Goal: Navigation & Orientation: Find specific page/section

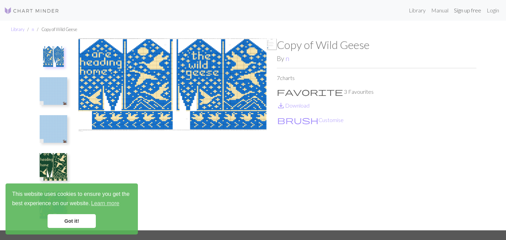
click at [460, 5] on link "Sign up free" at bounding box center [467, 10] width 33 height 14
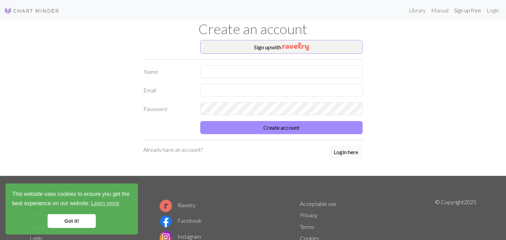
click at [456, 10] on link "Sign up free" at bounding box center [467, 10] width 33 height 14
click at [443, 11] on link "Manual" at bounding box center [439, 10] width 23 height 14
click at [406, 10] on link "Library" at bounding box center [417, 10] width 22 height 14
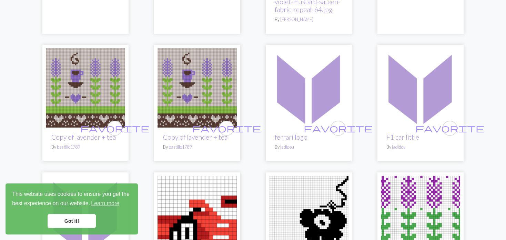
scroll to position [344, 0]
click at [194, 80] on img at bounding box center [196, 87] width 79 height 79
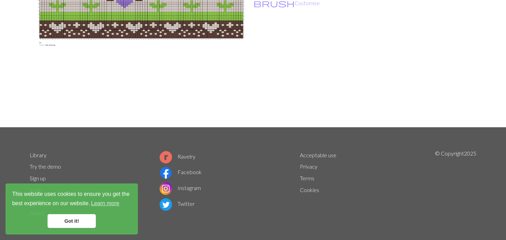
scroll to position [104, 0]
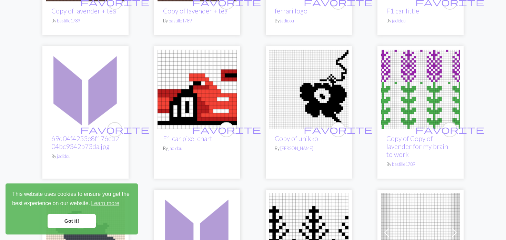
scroll to position [482, 0]
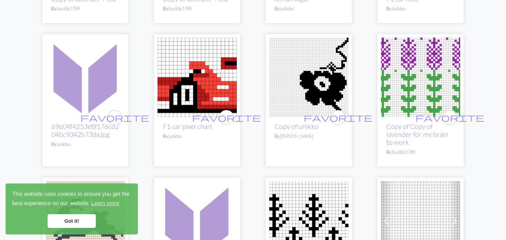
click at [405, 87] on img at bounding box center [420, 77] width 79 height 79
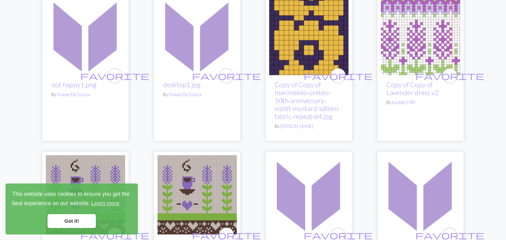
scroll to position [248, 0]
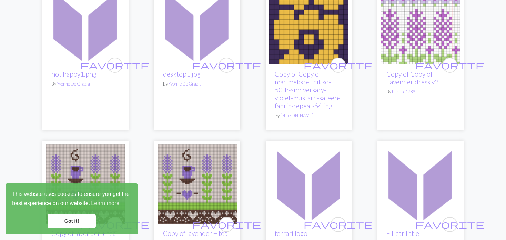
click at [409, 37] on img at bounding box center [420, 24] width 79 height 79
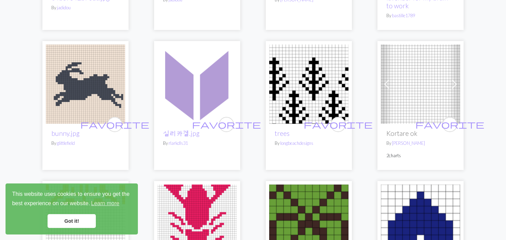
scroll to position [654, 0]
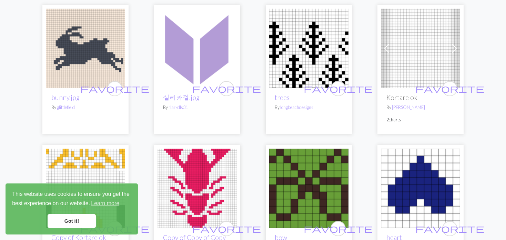
click at [382, 48] on span at bounding box center [386, 48] width 11 height 11
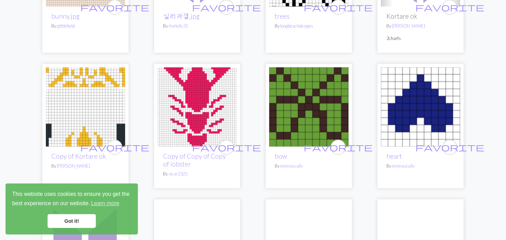
scroll to position [758, 0]
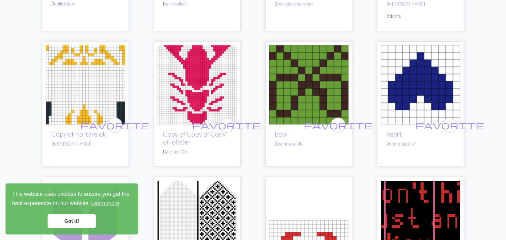
click at [85, 73] on img at bounding box center [85, 84] width 79 height 79
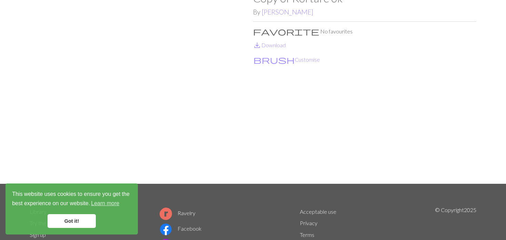
scroll to position [34, 0]
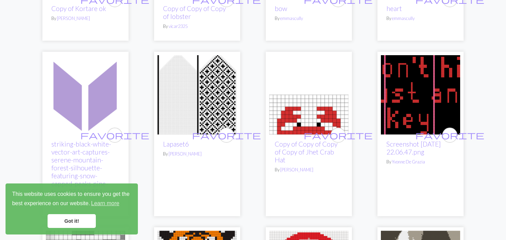
scroll to position [896, 0]
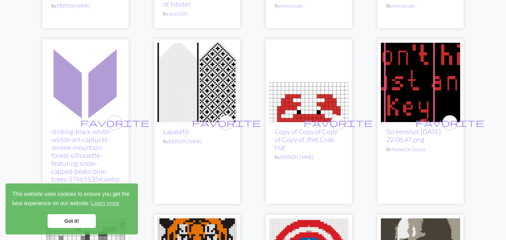
click at [161, 87] on img at bounding box center [196, 82] width 79 height 79
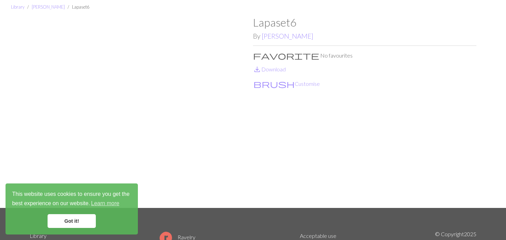
scroll to position [34, 0]
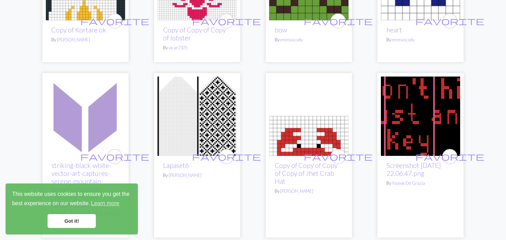
scroll to position [896, 0]
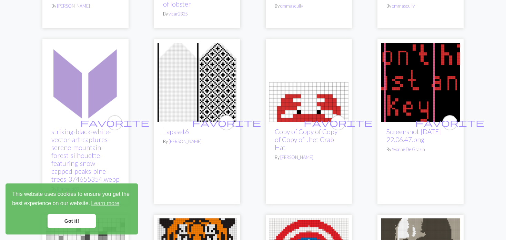
click at [410, 87] on img at bounding box center [420, 82] width 79 height 79
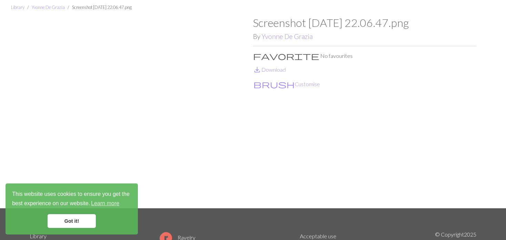
scroll to position [34, 0]
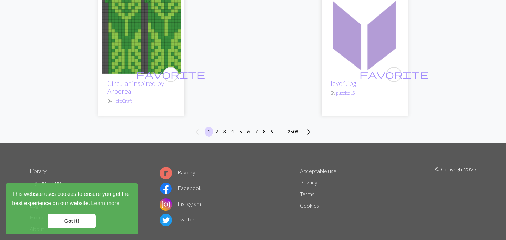
scroll to position [1841, 0]
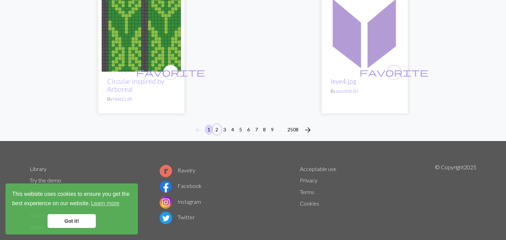
click at [218, 124] on button "2" at bounding box center [217, 129] width 8 height 10
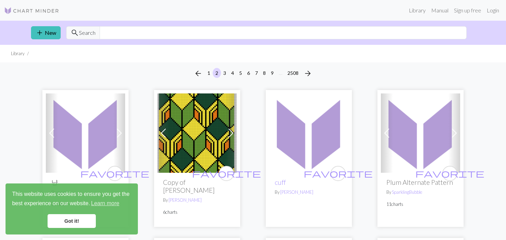
click at [216, 126] on img at bounding box center [196, 132] width 79 height 79
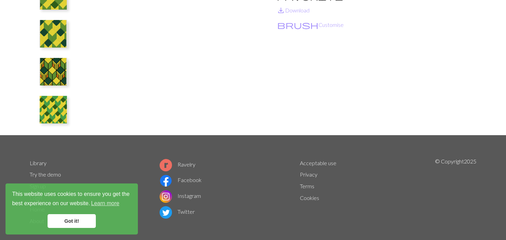
scroll to position [104, 0]
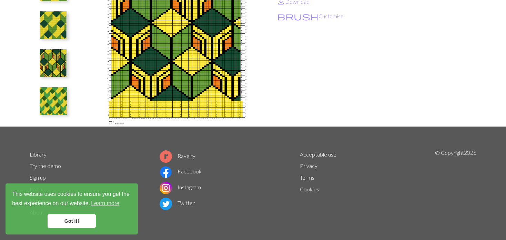
click at [52, 101] on img at bounding box center [54, 101] width 28 height 28
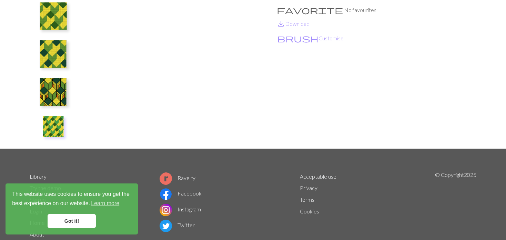
scroll to position [35, 0]
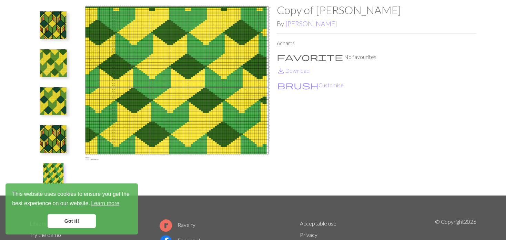
click at [44, 136] on img at bounding box center [54, 139] width 28 height 28
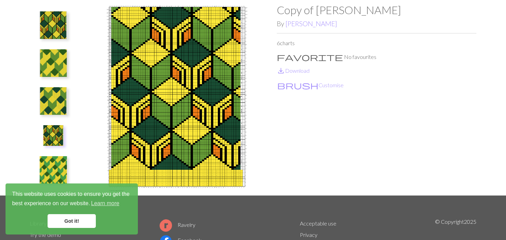
click at [40, 113] on img at bounding box center [54, 101] width 28 height 28
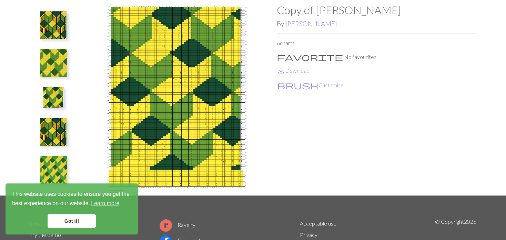
click at [55, 97] on img at bounding box center [53, 97] width 21 height 21
click at [51, 69] on img at bounding box center [54, 63] width 28 height 28
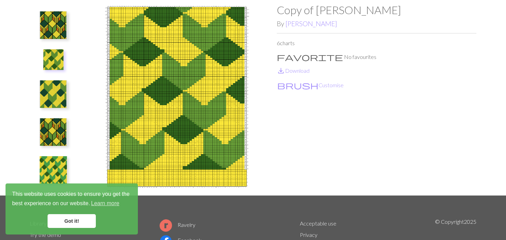
click at [40, 25] on img at bounding box center [54, 25] width 28 height 28
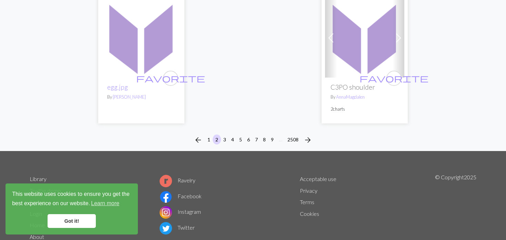
scroll to position [1791, 0]
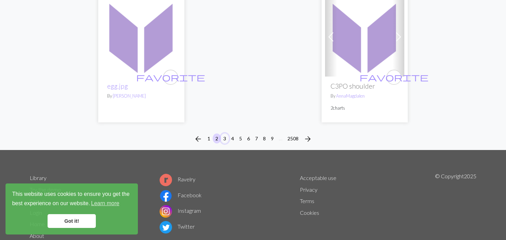
click at [224, 133] on button "3" at bounding box center [224, 138] width 8 height 10
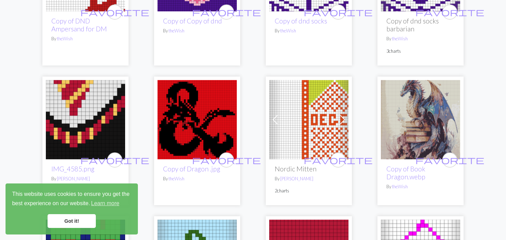
scroll to position [896, 0]
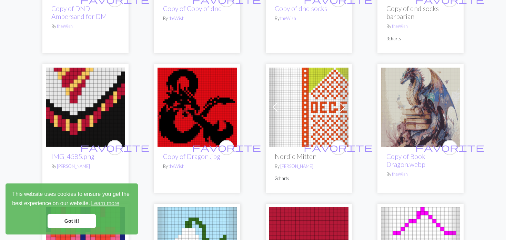
click at [270, 121] on link "Previous" at bounding box center [275, 107] width 12 height 79
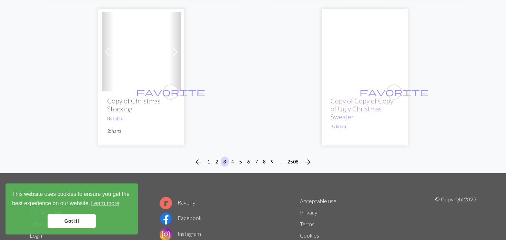
scroll to position [1860, 0]
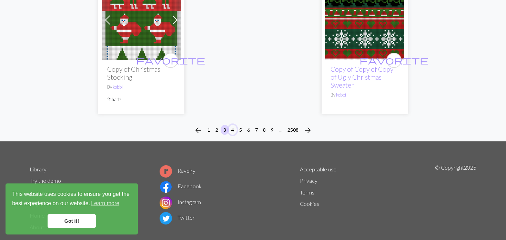
click at [234, 127] on button "4" at bounding box center [232, 130] width 8 height 10
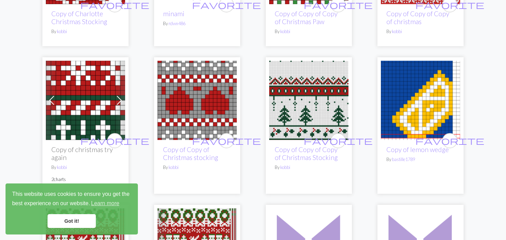
scroll to position [930, 0]
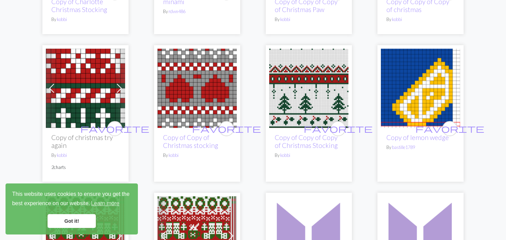
click at [297, 103] on img at bounding box center [308, 88] width 79 height 79
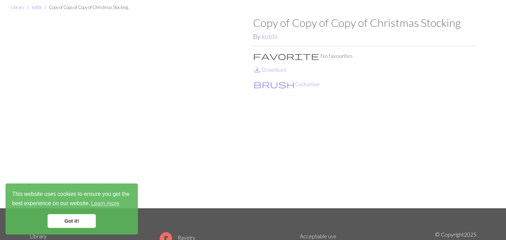
scroll to position [34, 0]
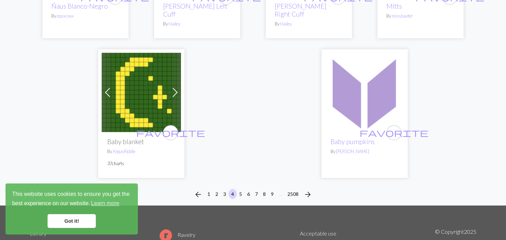
scroll to position [1791, 0]
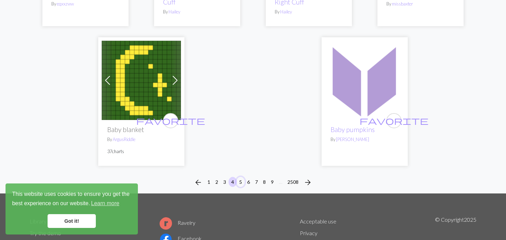
click at [238, 171] on div "arrow_back 1 2 3 4 5 6 7 8 9 … 2508 arrow_forward" at bounding box center [253, 182] width 506 height 22
click at [240, 177] on button "5" at bounding box center [240, 182] width 8 height 10
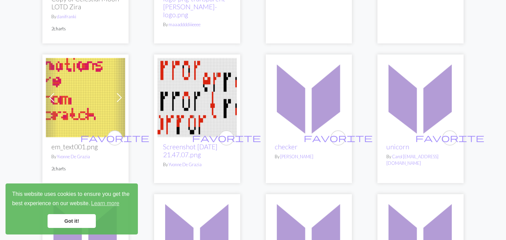
scroll to position [517, 0]
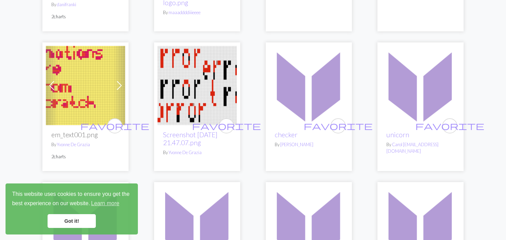
click at [115, 72] on link "Next" at bounding box center [119, 85] width 12 height 79
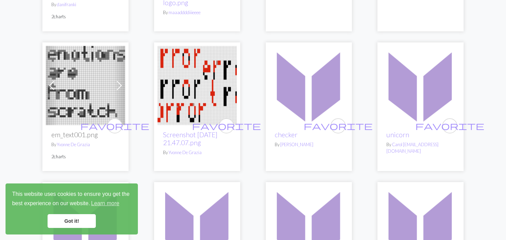
click at [115, 72] on link "Next" at bounding box center [119, 85] width 12 height 79
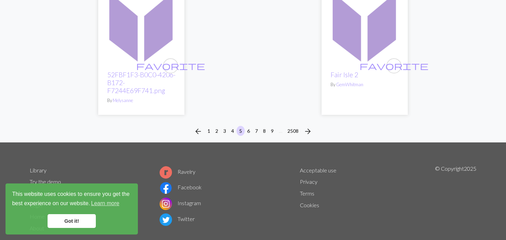
scroll to position [1826, 0]
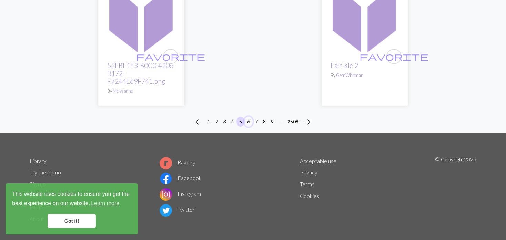
click at [247, 116] on button "6" at bounding box center [248, 121] width 8 height 10
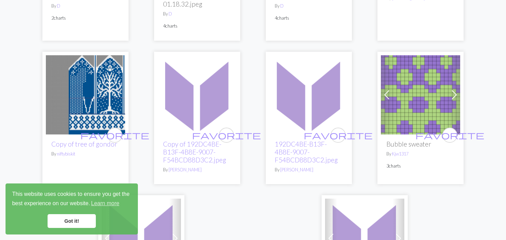
scroll to position [1653, 0]
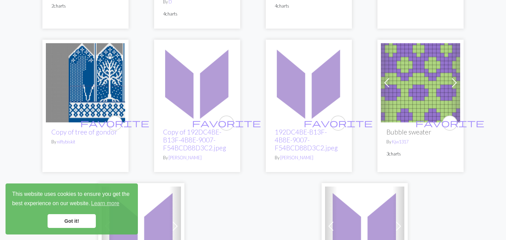
click at [101, 71] on img at bounding box center [85, 82] width 79 height 79
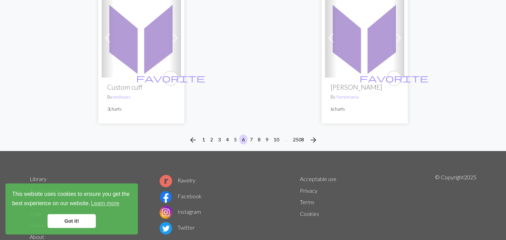
scroll to position [1858, 0]
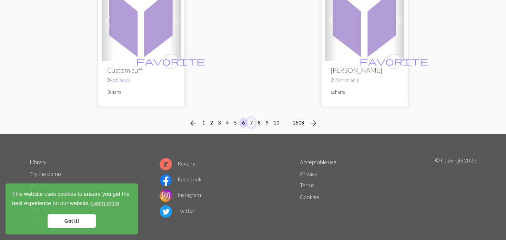
click at [249, 117] on button "7" at bounding box center [251, 122] width 8 height 10
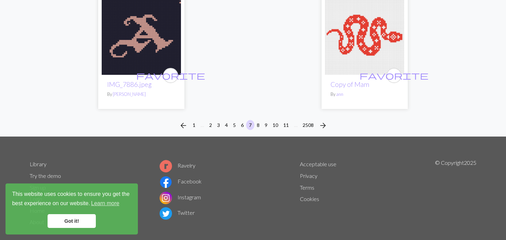
scroll to position [1833, 0]
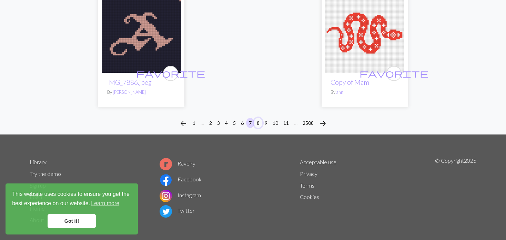
click at [257, 118] on button "8" at bounding box center [258, 123] width 8 height 10
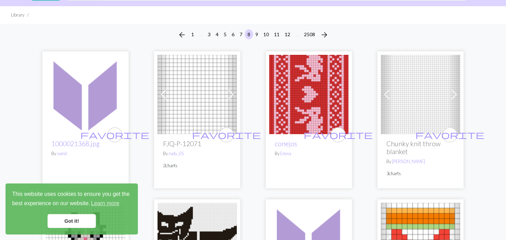
scroll to position [34, 0]
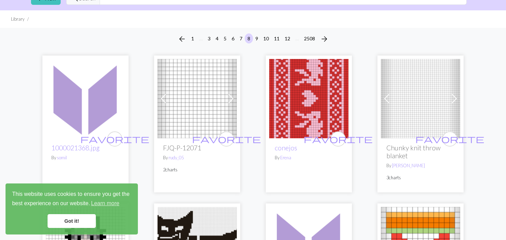
click at [167, 100] on span at bounding box center [163, 98] width 11 height 11
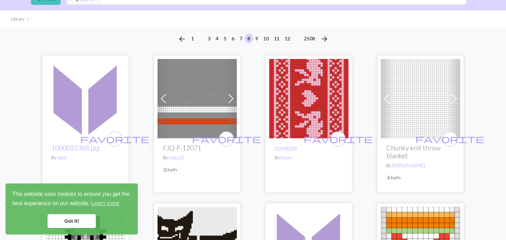
click at [167, 100] on span at bounding box center [163, 98] width 11 height 11
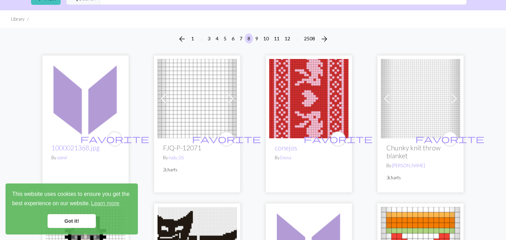
click at [383, 97] on span at bounding box center [386, 98] width 11 height 11
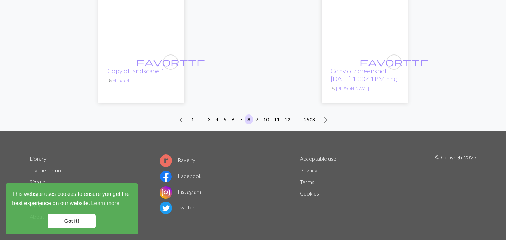
scroll to position [1810, 0]
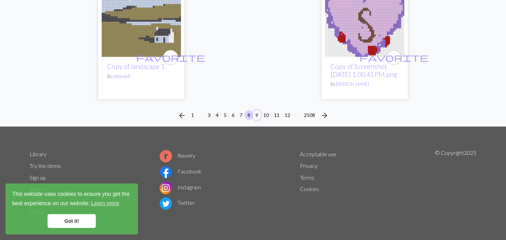
click at [256, 113] on button "9" at bounding box center [256, 115] width 8 height 10
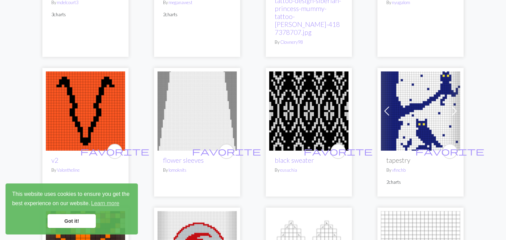
scroll to position [207, 0]
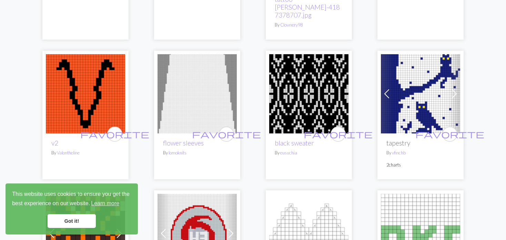
click at [387, 88] on span at bounding box center [386, 93] width 11 height 11
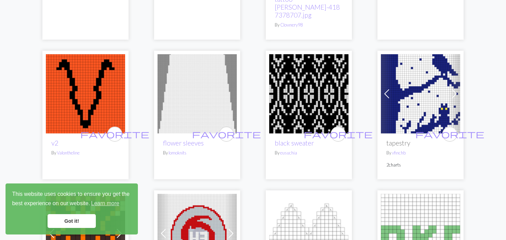
click at [387, 88] on span at bounding box center [386, 93] width 11 height 11
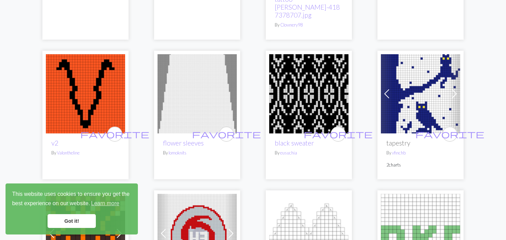
click at [387, 88] on span at bounding box center [386, 93] width 11 height 11
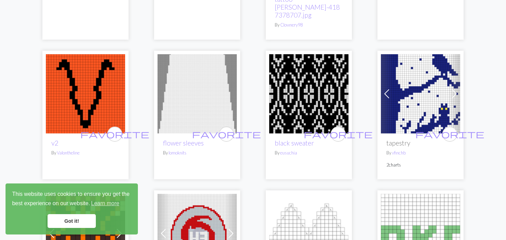
click at [427, 69] on img at bounding box center [420, 93] width 79 height 79
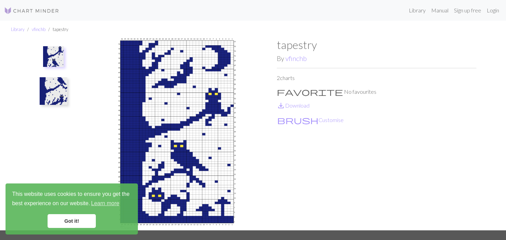
click at [59, 91] on img at bounding box center [54, 91] width 28 height 28
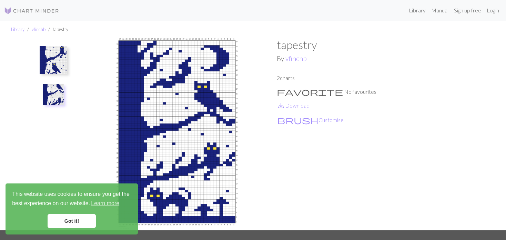
click at [55, 92] on img at bounding box center [53, 94] width 21 height 21
click at [51, 96] on img at bounding box center [53, 94] width 21 height 21
click at [48, 61] on img at bounding box center [54, 60] width 28 height 28
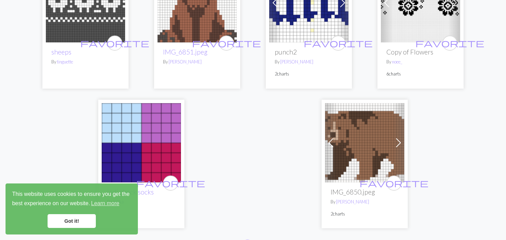
scroll to position [1791, 0]
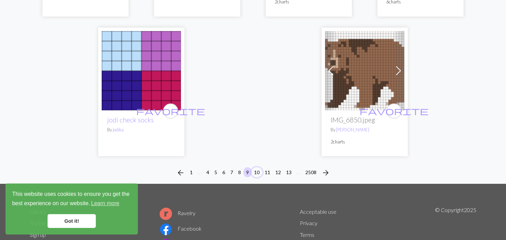
click at [257, 167] on button "10" at bounding box center [256, 172] width 11 height 10
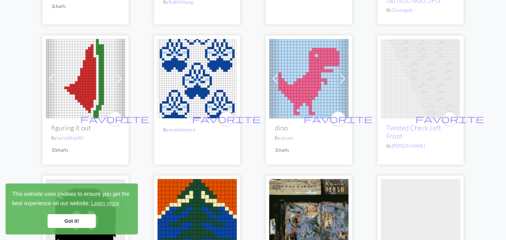
scroll to position [207, 0]
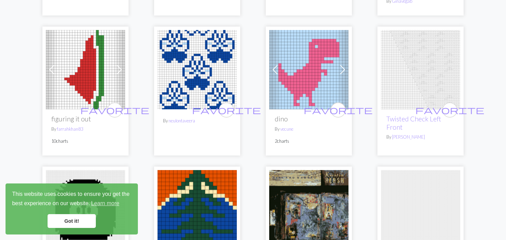
click at [198, 73] on img at bounding box center [196, 69] width 79 height 79
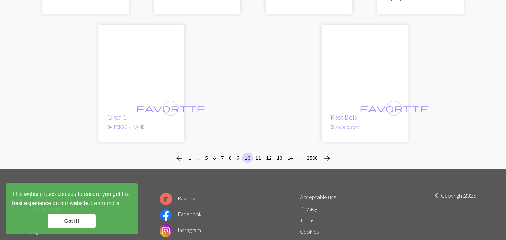
scroll to position [1791, 0]
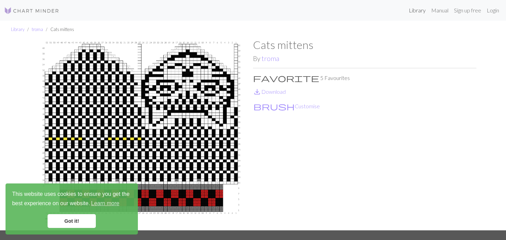
click at [415, 11] on link "Library" at bounding box center [417, 10] width 22 height 14
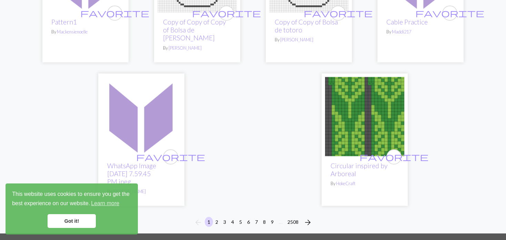
scroll to position [1757, 0]
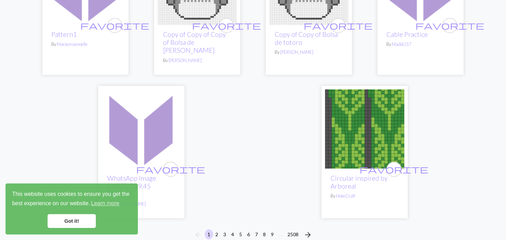
click at [338, 114] on img at bounding box center [364, 128] width 79 height 79
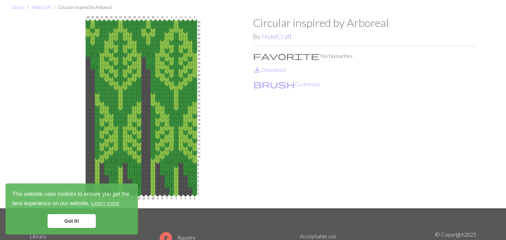
scroll to position [34, 0]
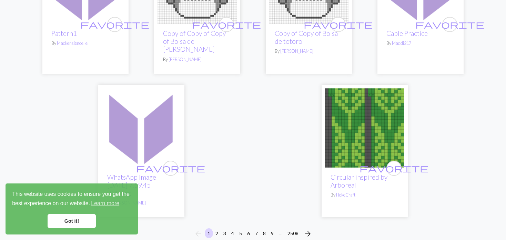
scroll to position [1861, 0]
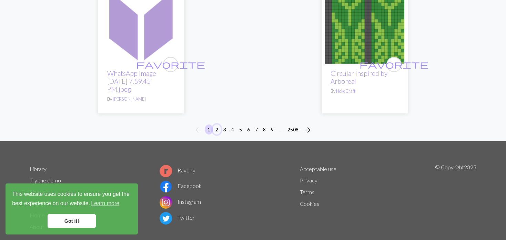
click at [216, 124] on button "2" at bounding box center [217, 129] width 8 height 10
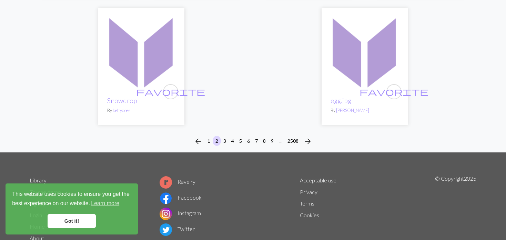
scroll to position [1811, 0]
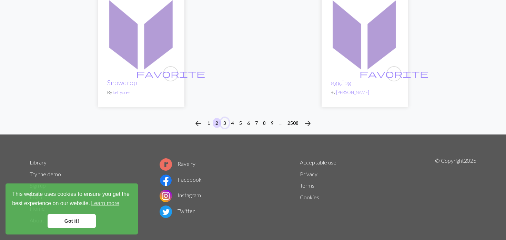
click at [222, 118] on button "3" at bounding box center [224, 123] width 8 height 10
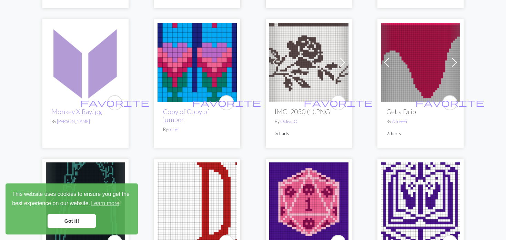
scroll to position [654, 0]
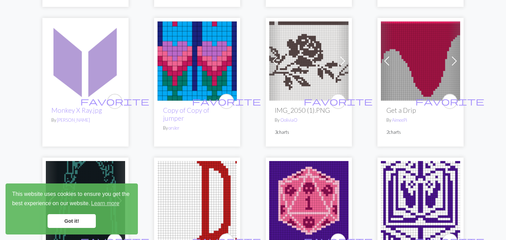
click at [379, 59] on div "Previous Next favorite Get a Drip By AimeePi 2 charts" at bounding box center [420, 82] width 86 height 128
click at [384, 60] on span at bounding box center [386, 60] width 11 height 11
click at [349, 61] on div "Previous Next favorite IMG_2050 (1).PNG By OoliviaO 3 charts" at bounding box center [309, 82] width 86 height 128
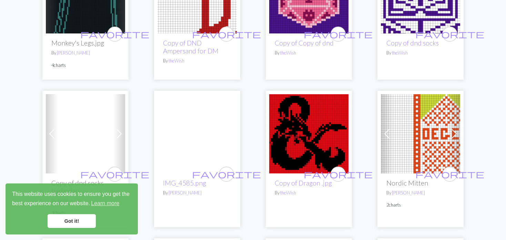
scroll to position [896, 0]
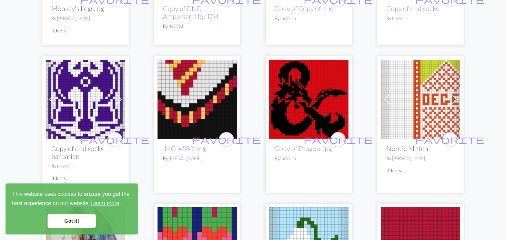
click at [197, 101] on img at bounding box center [196, 99] width 79 height 79
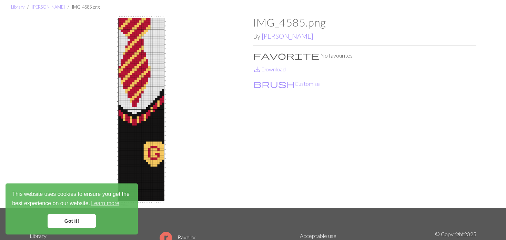
scroll to position [34, 0]
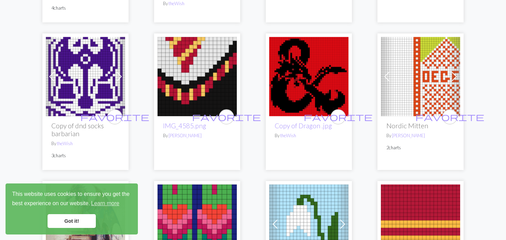
scroll to position [930, 0]
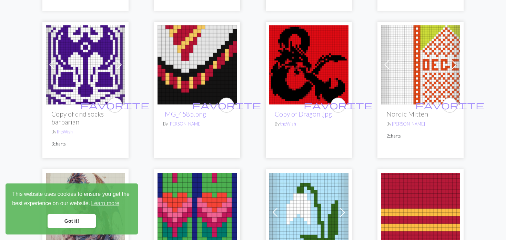
click at [390, 58] on link "Previous" at bounding box center [387, 64] width 12 height 79
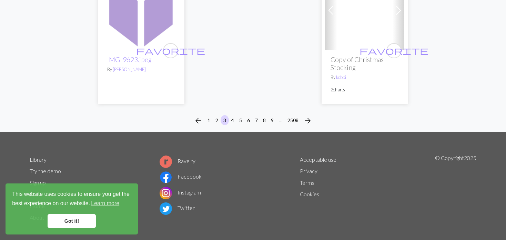
scroll to position [1875, 0]
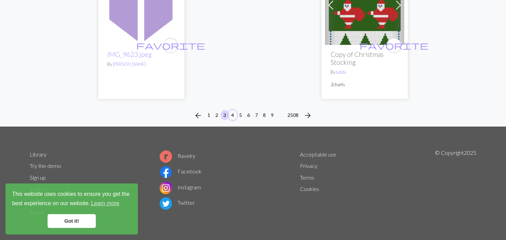
click at [230, 114] on button "4" at bounding box center [232, 115] width 8 height 10
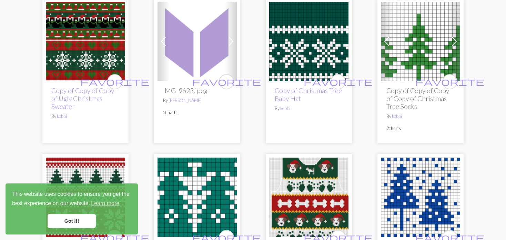
scroll to position [103, 0]
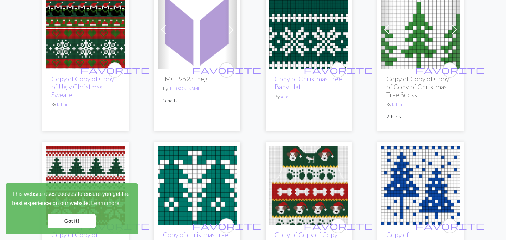
click at [378, 35] on div "Previous Next favorite Copy of Copy of Copy of Copy of Christmas Tree Socks By …" at bounding box center [420, 59] width 86 height 144
click at [388, 33] on span at bounding box center [386, 29] width 11 height 11
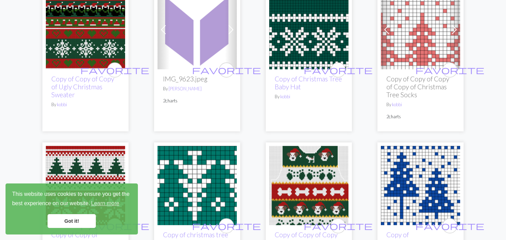
click at [385, 35] on link "Previous" at bounding box center [387, 29] width 12 height 79
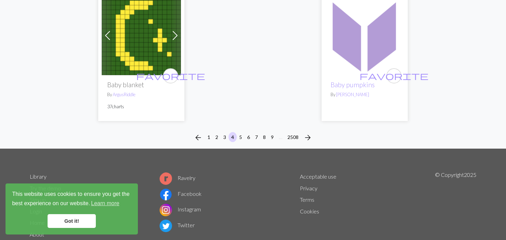
scroll to position [1846, 0]
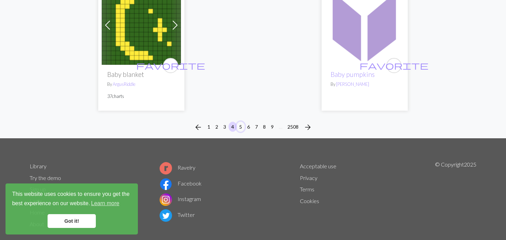
click at [238, 122] on button "5" at bounding box center [240, 127] width 8 height 10
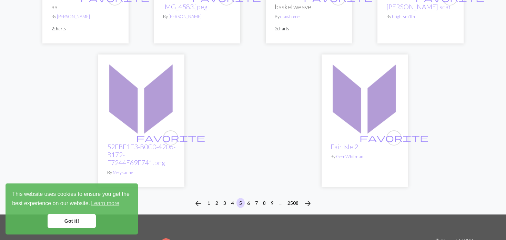
scroll to position [1826, 0]
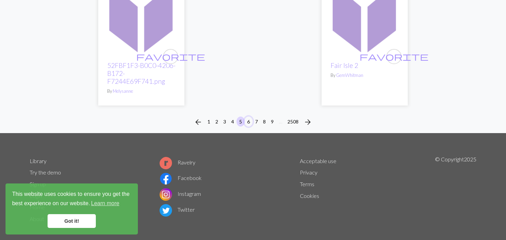
click at [248, 116] on button "6" at bounding box center [248, 121] width 8 height 10
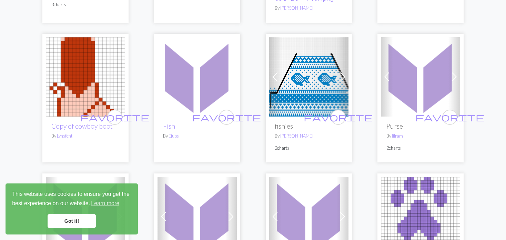
scroll to position [1378, 0]
